Goal: Information Seeking & Learning: Check status

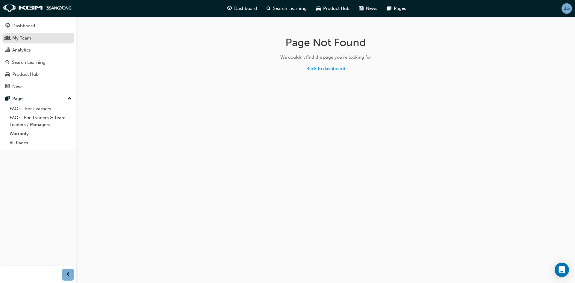
click at [16, 40] on div "My Team" at bounding box center [21, 38] width 19 height 7
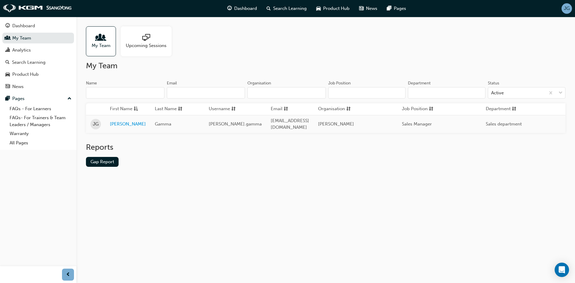
click at [98, 48] on span "My Team" at bounding box center [101, 45] width 19 height 7
click at [242, 11] on span "Dashboard" at bounding box center [245, 8] width 23 height 7
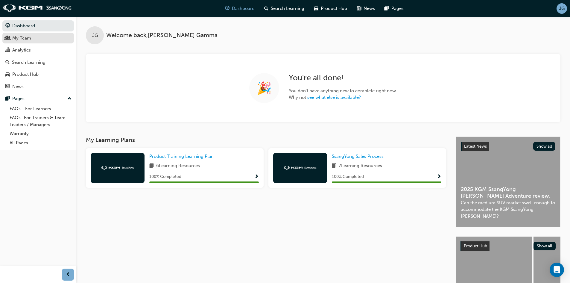
click at [30, 39] on div "My Team" at bounding box center [21, 38] width 19 height 7
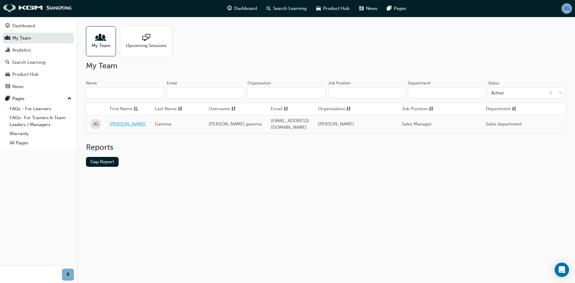
click at [112, 121] on link "Josh" at bounding box center [128, 124] width 36 height 7
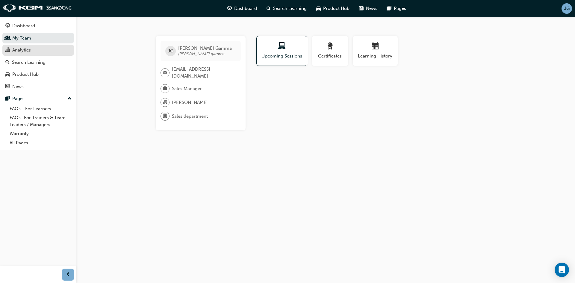
click at [20, 48] on div "Analytics" at bounding box center [21, 50] width 19 height 7
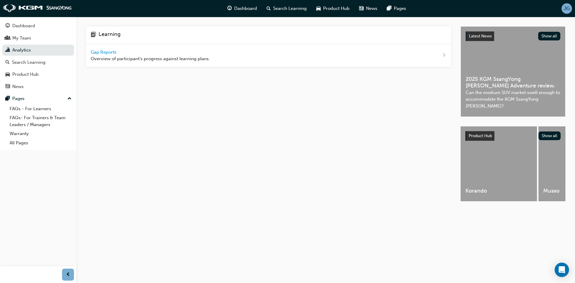
click at [95, 51] on span "Gap Reports" at bounding box center [104, 51] width 27 height 5
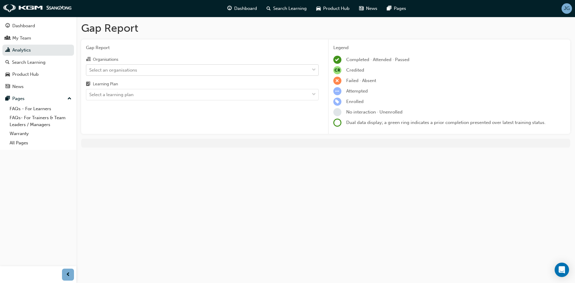
click at [221, 66] on div "Select an organisations" at bounding box center [197, 70] width 223 height 10
click at [90, 67] on input "Organisations Select an organisations" at bounding box center [89, 69] width 1 height 5
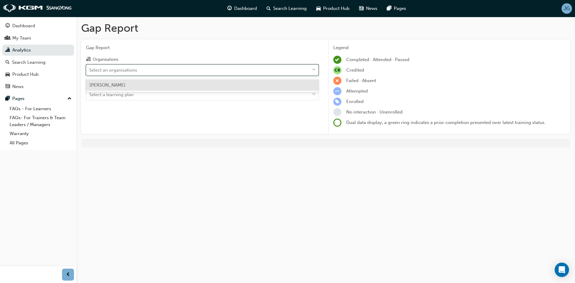
click at [215, 80] on div "[PERSON_NAME]" at bounding box center [202, 85] width 233 height 12
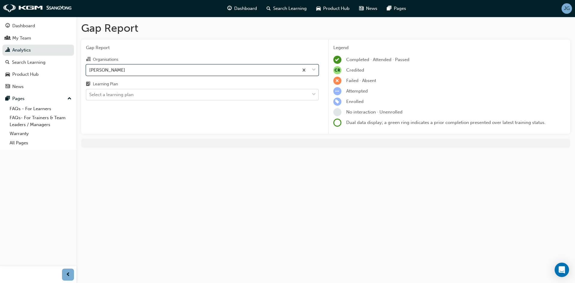
click at [200, 94] on div "Select a learning plan" at bounding box center [197, 95] width 223 height 10
click at [90, 94] on input "Learning Plan Select a learning plan" at bounding box center [89, 94] width 1 height 5
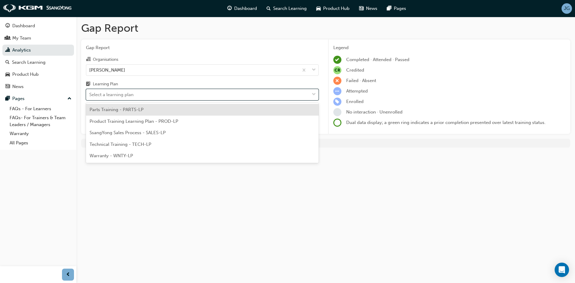
click at [197, 118] on div "Product Training Learning Plan - PROD-LP" at bounding box center [202, 122] width 233 height 12
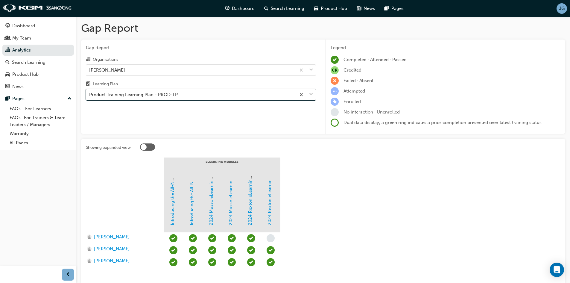
scroll to position [36, 0]
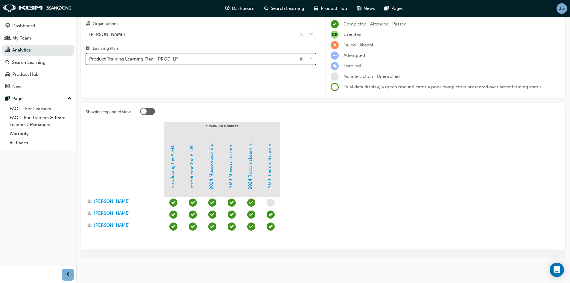
click at [193, 58] on div "Product Training Learning Plan - PROD-LP" at bounding box center [191, 59] width 210 height 10
click at [90, 58] on input "Learning Plan option Product Training Learning Plan - PROD-LP, selected. 0 resu…" at bounding box center [89, 58] width 1 height 5
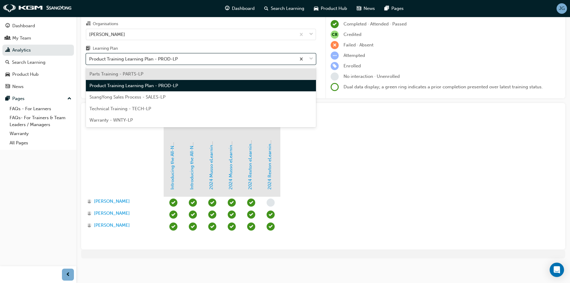
click at [189, 95] on div "SsangYong Sales Process - SALES-LP" at bounding box center [201, 97] width 230 height 12
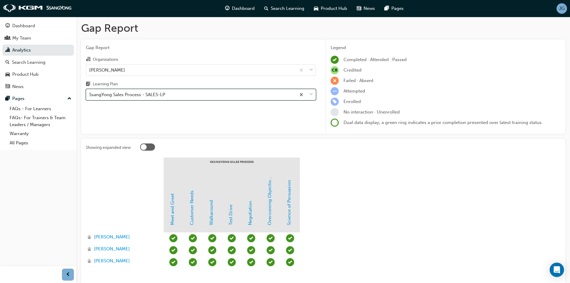
click at [204, 94] on div "SsangYong Sales Process - SALES-LP" at bounding box center [191, 95] width 210 height 10
click at [90, 94] on input "Learning Plan option SsangYong Sales Process - SALES-LP, selected. 0 results av…" at bounding box center [89, 94] width 1 height 5
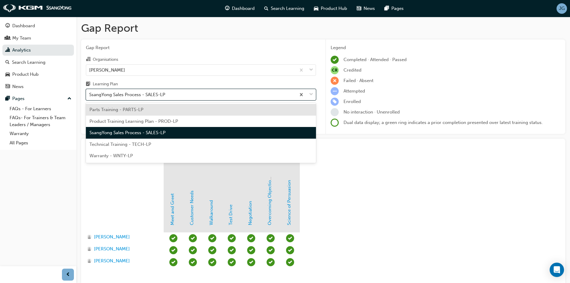
click at [192, 113] on div "Parts Training - PARTS-LP" at bounding box center [201, 110] width 230 height 12
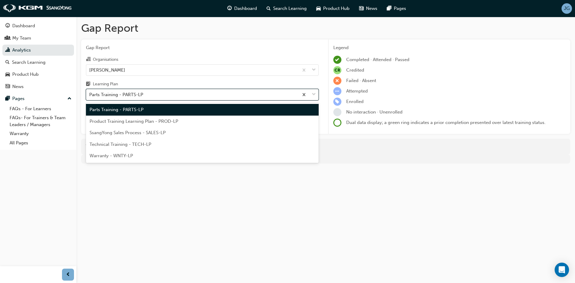
click at [146, 93] on div "Parts Training - PARTS-LP" at bounding box center [192, 95] width 212 height 10
click at [90, 93] on input "Learning Plan option Parts Training - PARTS-LP, selected. option Parts Training…" at bounding box center [89, 94] width 1 height 5
click at [164, 124] on span "Product Training Learning Plan - PROD-LP" at bounding box center [134, 121] width 89 height 5
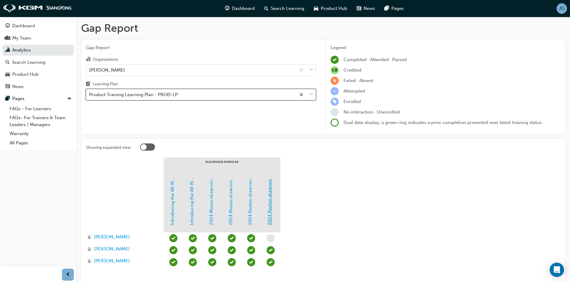
click at [271, 207] on link "2024 Rexton eLearning Module 2 - Sales Walk-around Customer Journey" at bounding box center [269, 148] width 5 height 153
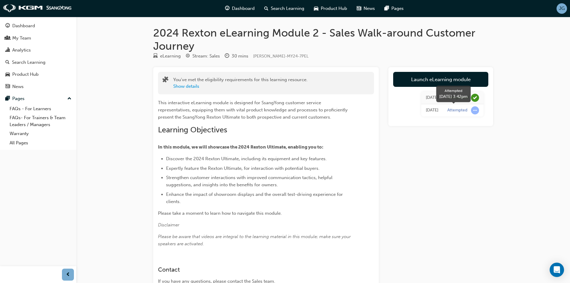
click at [460, 110] on div "Attempted" at bounding box center [458, 110] width 20 height 6
click at [15, 36] on div "My Team" at bounding box center [21, 38] width 19 height 7
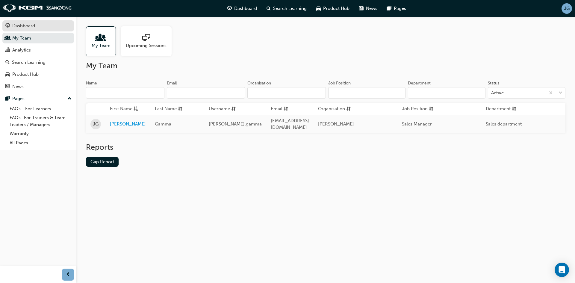
click at [31, 28] on div "Dashboard" at bounding box center [23, 25] width 23 height 7
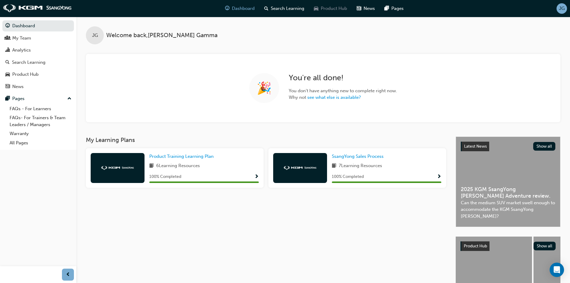
click at [339, 9] on span "Product Hub" at bounding box center [334, 8] width 26 height 7
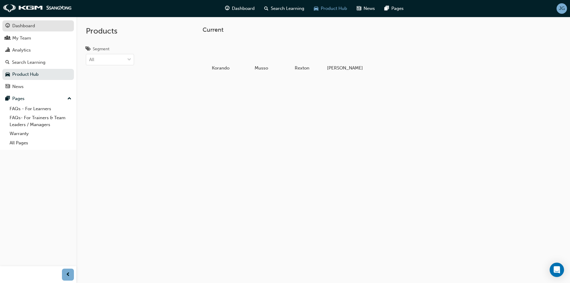
click at [39, 25] on div "Dashboard" at bounding box center [38, 25] width 66 height 7
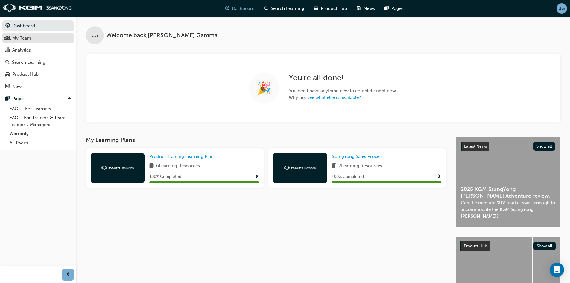
click at [28, 39] on div "My Team" at bounding box center [21, 38] width 19 height 7
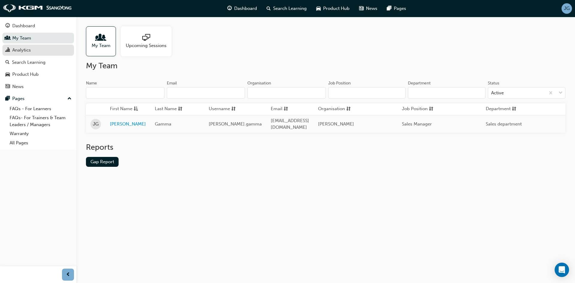
click at [31, 48] on div "Analytics" at bounding box center [38, 49] width 66 height 7
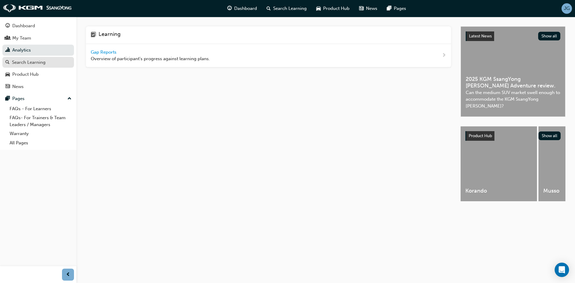
click at [19, 58] on link "Search Learning" at bounding box center [38, 62] width 72 height 11
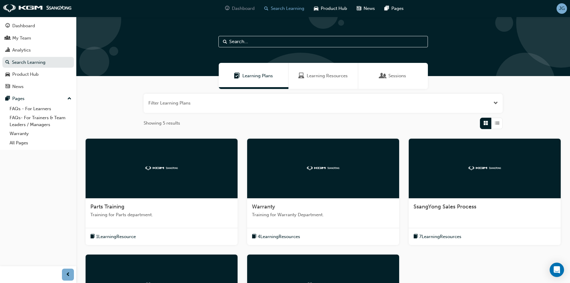
click at [239, 8] on span "Dashboard" at bounding box center [243, 8] width 23 height 7
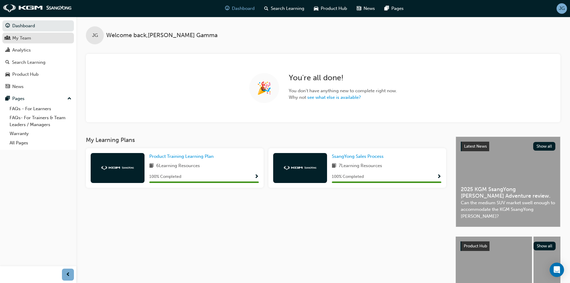
click at [42, 39] on div "My Team" at bounding box center [38, 37] width 66 height 7
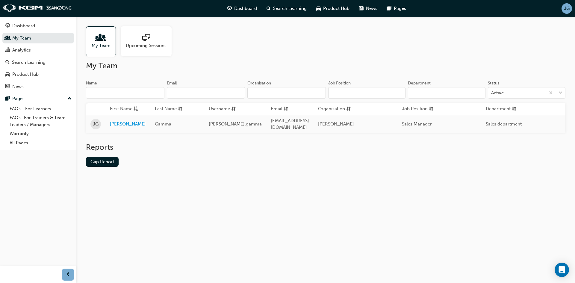
click at [266, 118] on td "Jgamma@waynephillis.com.au" at bounding box center [289, 124] width 47 height 18
click at [112, 122] on link "Josh" at bounding box center [128, 124] width 36 height 7
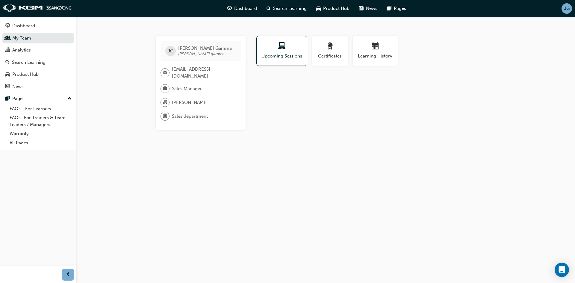
click at [200, 49] on span "Josh Gamma" at bounding box center [205, 48] width 54 height 5
click at [37, 23] on div "Dashboard" at bounding box center [38, 25] width 66 height 7
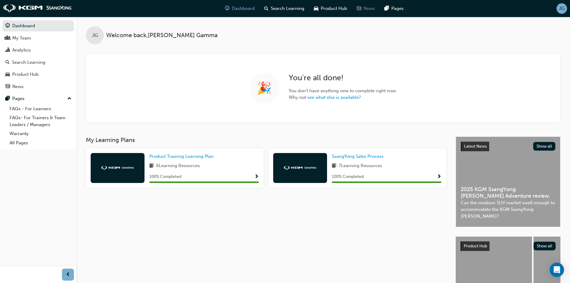
click at [361, 12] on span "news-icon" at bounding box center [359, 8] width 4 height 7
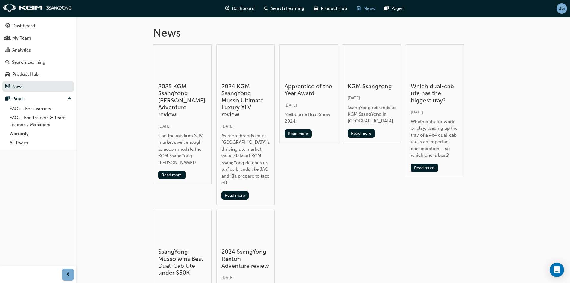
click at [335, 9] on span "Product Hub" at bounding box center [334, 8] width 26 height 7
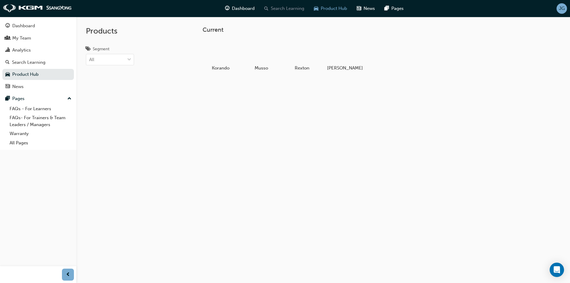
click at [293, 7] on span "Search Learning" at bounding box center [288, 8] width 34 height 7
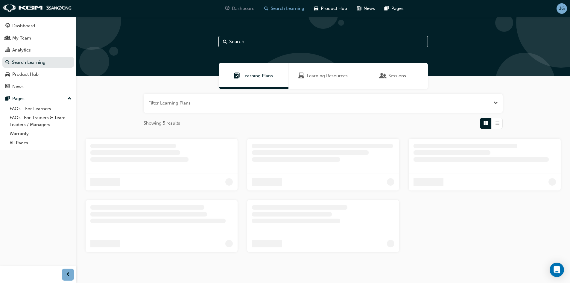
click at [237, 7] on span "Dashboard" at bounding box center [243, 8] width 23 height 7
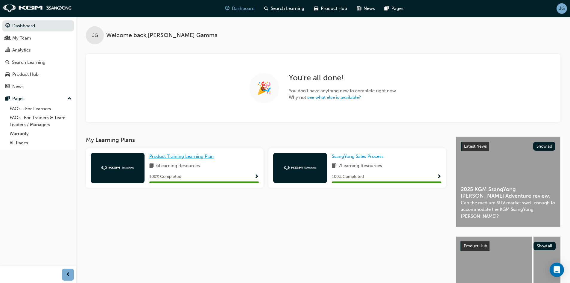
click at [202, 157] on span "Product Training Learning Plan" at bounding box center [181, 156] width 64 height 5
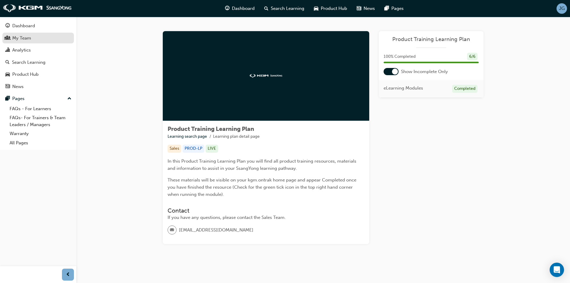
click at [14, 40] on div "My Team" at bounding box center [21, 38] width 19 height 7
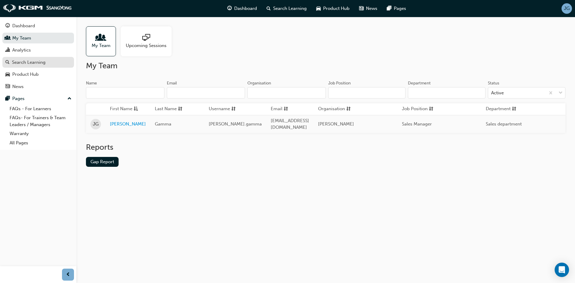
click at [30, 63] on div "Search Learning" at bounding box center [29, 62] width 34 height 7
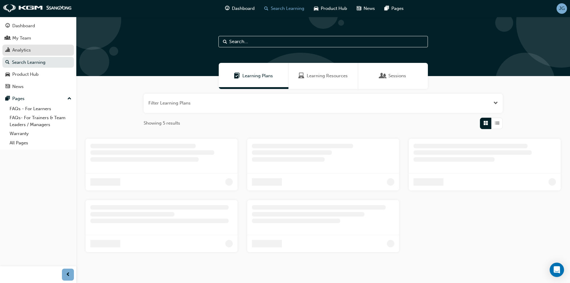
click at [49, 48] on div "Analytics" at bounding box center [38, 49] width 66 height 7
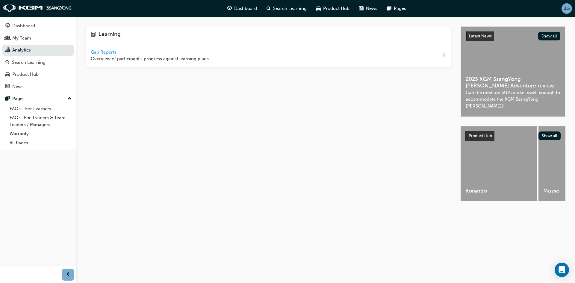
click at [104, 49] on div "Gap Reports Overview of participant's progress against learning plans." at bounding box center [150, 55] width 119 height 13
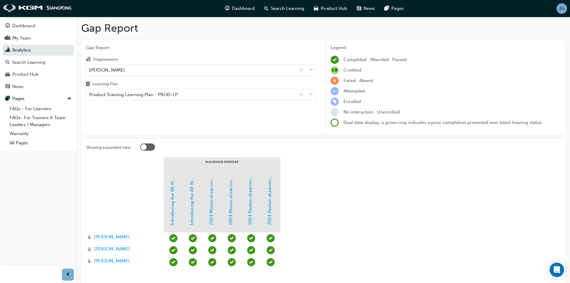
scroll to position [30, 0]
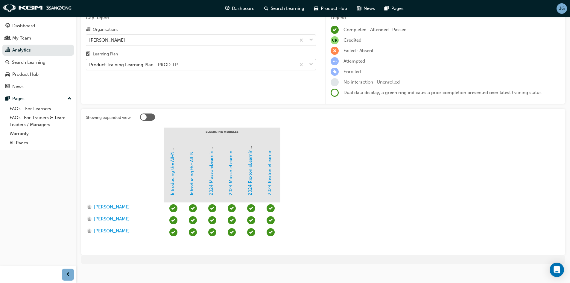
click at [191, 66] on div "Product Training Learning Plan - PROD-LP" at bounding box center [191, 65] width 210 height 10
click at [90, 66] on input "Learning Plan Product Training Learning Plan - PROD-LP" at bounding box center [89, 64] width 1 height 5
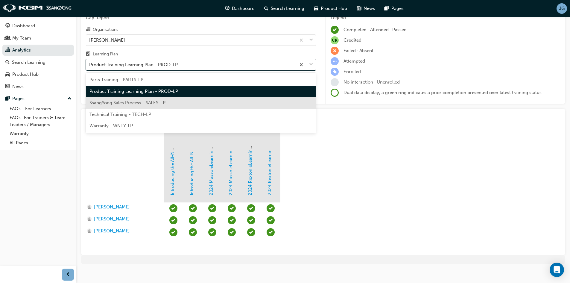
click at [191, 98] on div "SsangYong Sales Process - SALES-LP" at bounding box center [201, 103] width 230 height 12
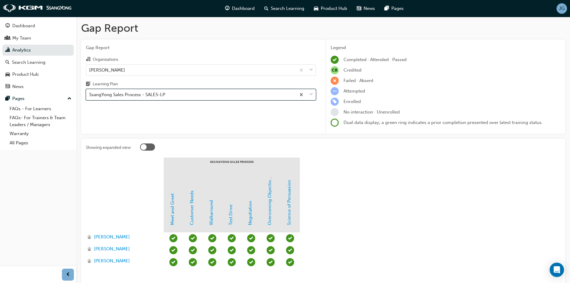
click at [201, 96] on div "SsangYong Sales Process - SALES-LP" at bounding box center [191, 95] width 210 height 10
click at [90, 96] on input "Learning Plan option SsangYong Sales Process - SALES-LP, selected. 0 results av…" at bounding box center [89, 94] width 1 height 5
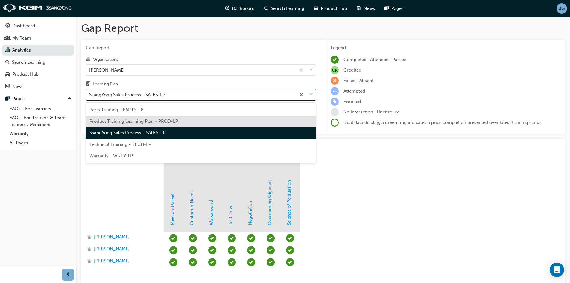
click at [190, 122] on div "Product Training Learning Plan - PROD-LP" at bounding box center [201, 122] width 230 height 12
